Goal: Communication & Community: Share content

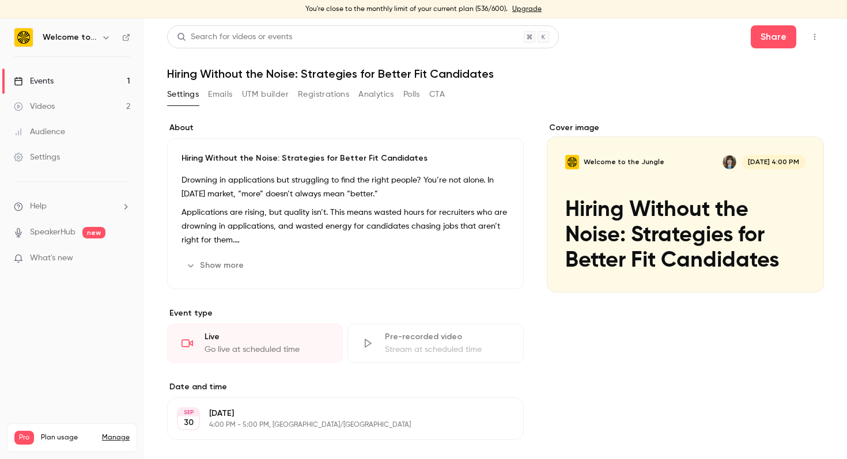
click at [810, 33] on icon "button" at bounding box center [814, 37] width 9 height 8
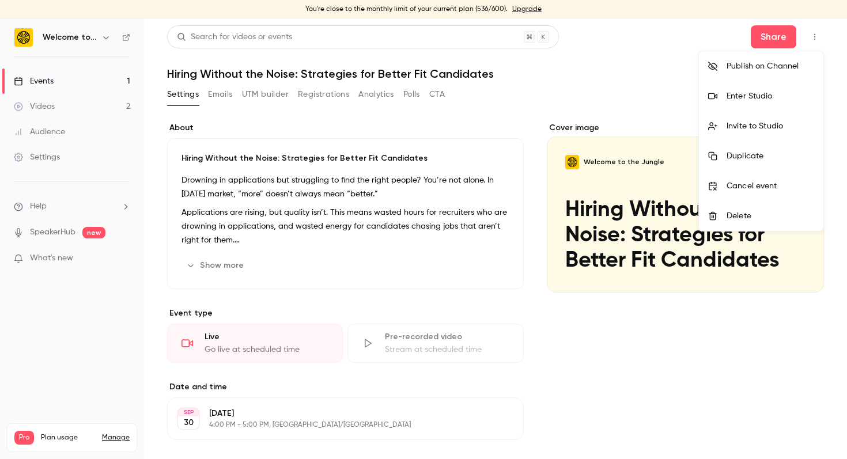
click at [784, 126] on div "Invite to Studio" at bounding box center [771, 126] width 88 height 12
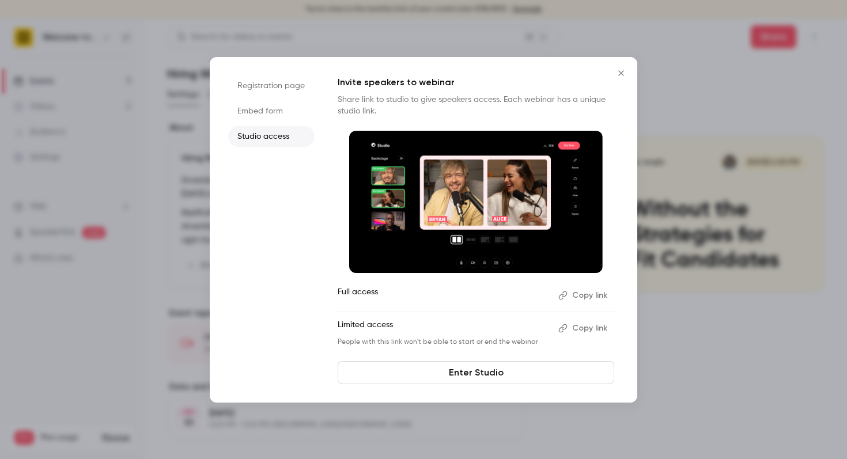
click at [468, 370] on link "Enter Studio" at bounding box center [476, 372] width 277 height 23
click at [621, 73] on icon "Close" at bounding box center [620, 72] width 5 height 5
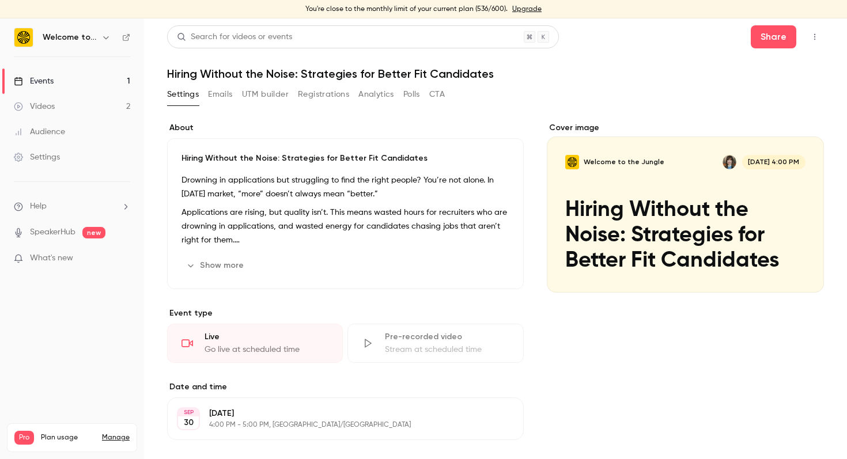
click at [814, 40] on icon "button" at bounding box center [814, 37] width 9 height 8
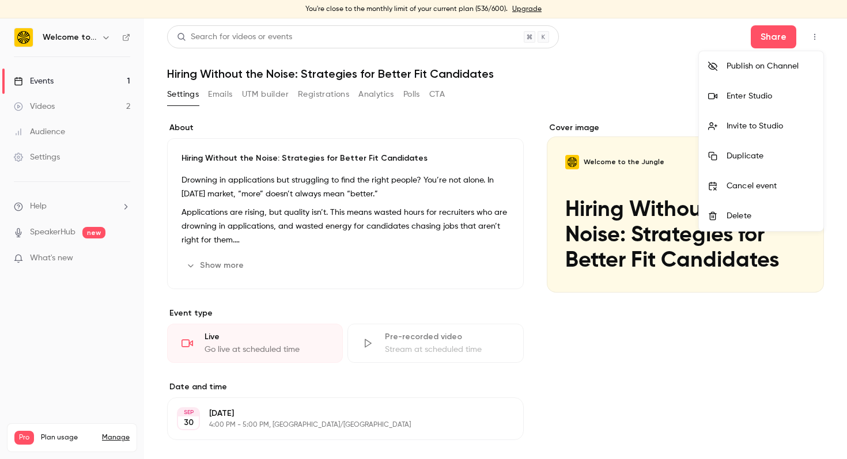
click at [781, 122] on div "Invite to Studio" at bounding box center [771, 126] width 88 height 12
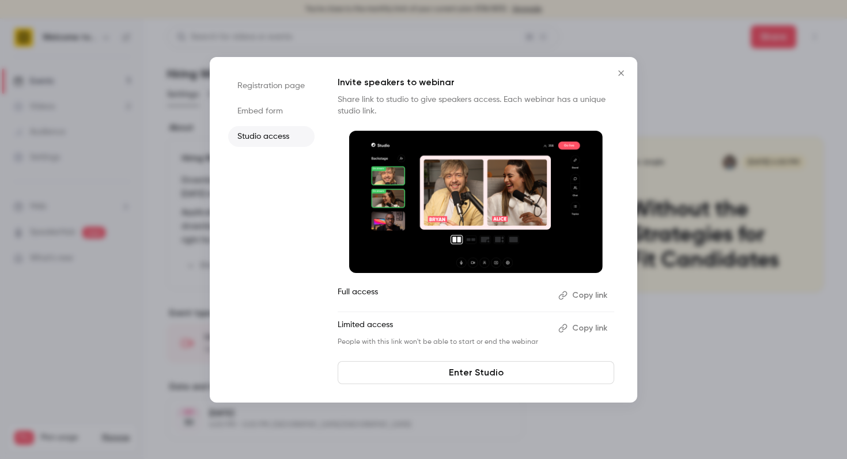
click at [593, 327] on button "Copy link" at bounding box center [584, 328] width 60 height 18
click at [339, 29] on div at bounding box center [423, 229] width 847 height 459
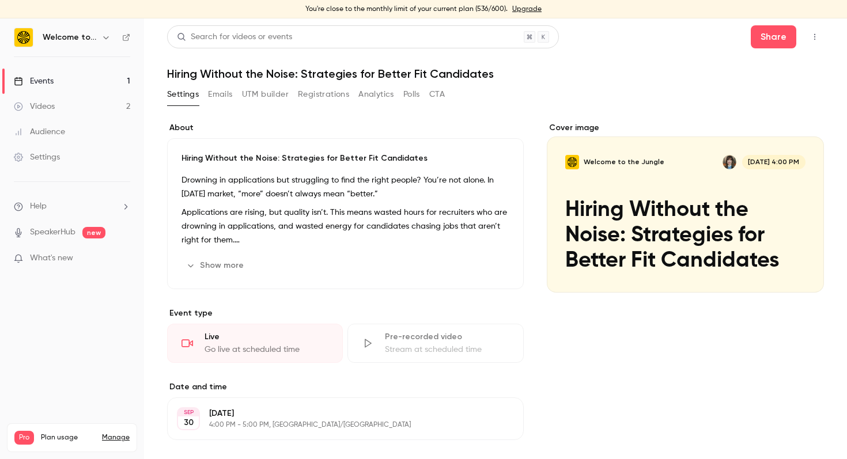
click at [364, 81] on div "Search for videos or events Share Hiring Without the Noise: Strategies for Bett…" at bounding box center [495, 332] width 657 height 614
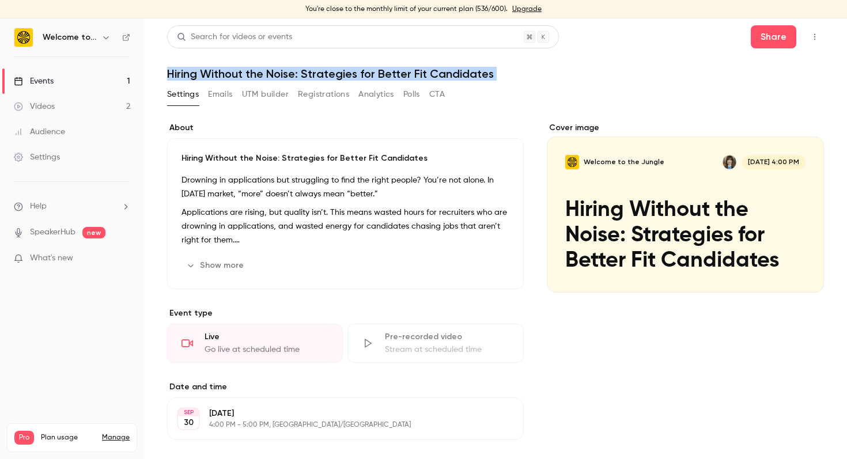
click at [364, 81] on div "Search for videos or events Share Hiring Without the Noise: Strategies for Bett…" at bounding box center [495, 332] width 657 height 614
copy div "Hiring Without the Noise: Strategies for Better Fit Candidates Settings Emails …"
click at [37, 69] on link "Events 1" at bounding box center [72, 81] width 144 height 25
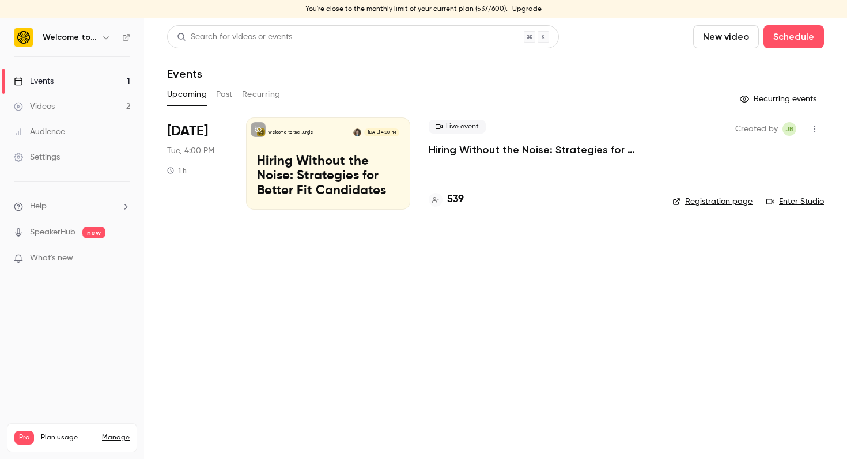
click at [40, 112] on link "Videos 2" at bounding box center [72, 106] width 144 height 25
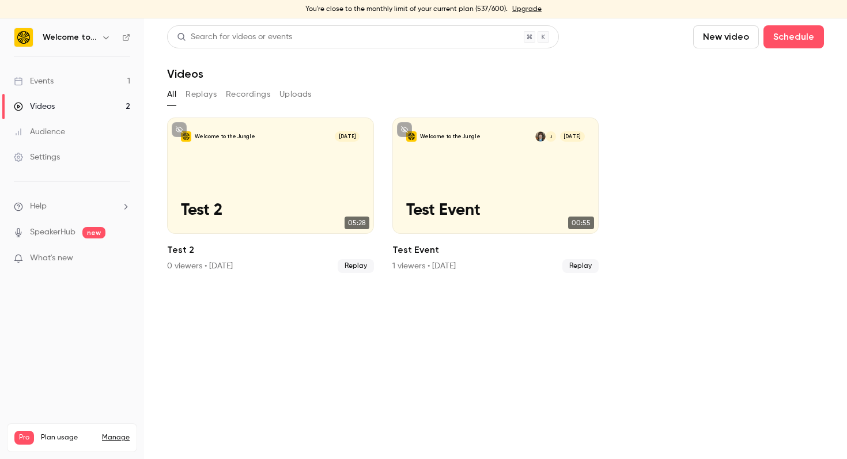
click at [66, 81] on link "Events 1" at bounding box center [72, 81] width 144 height 25
